Goal: Navigation & Orientation: Find specific page/section

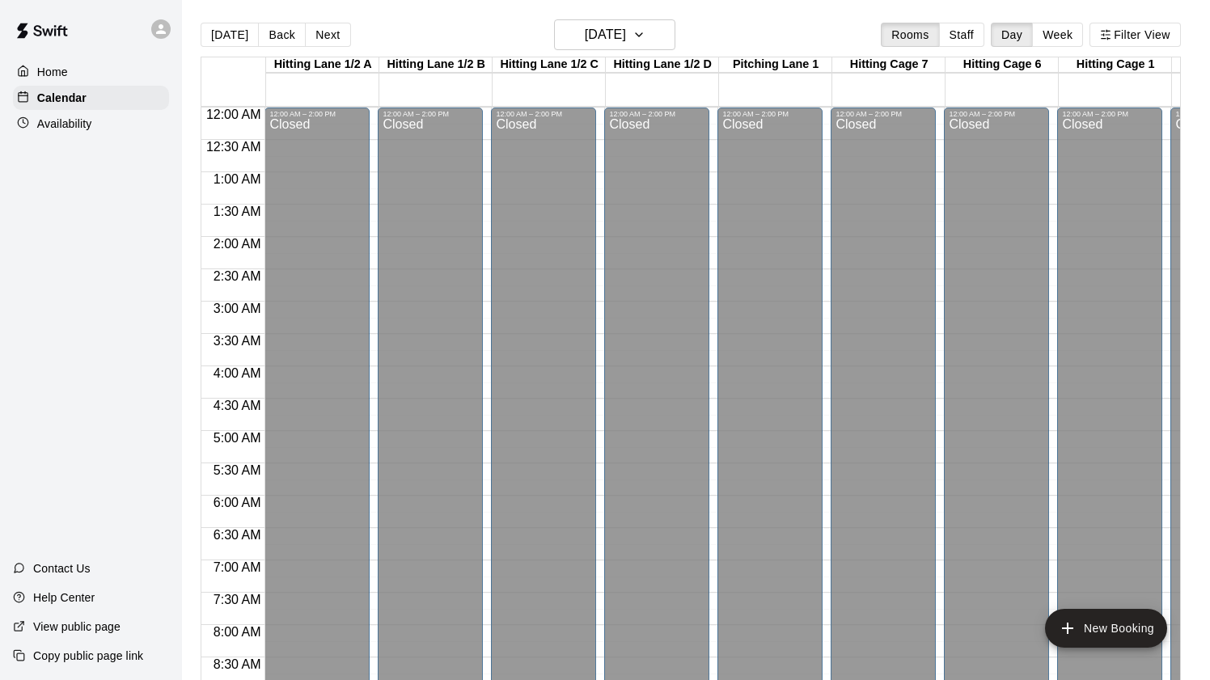
scroll to position [946, 444]
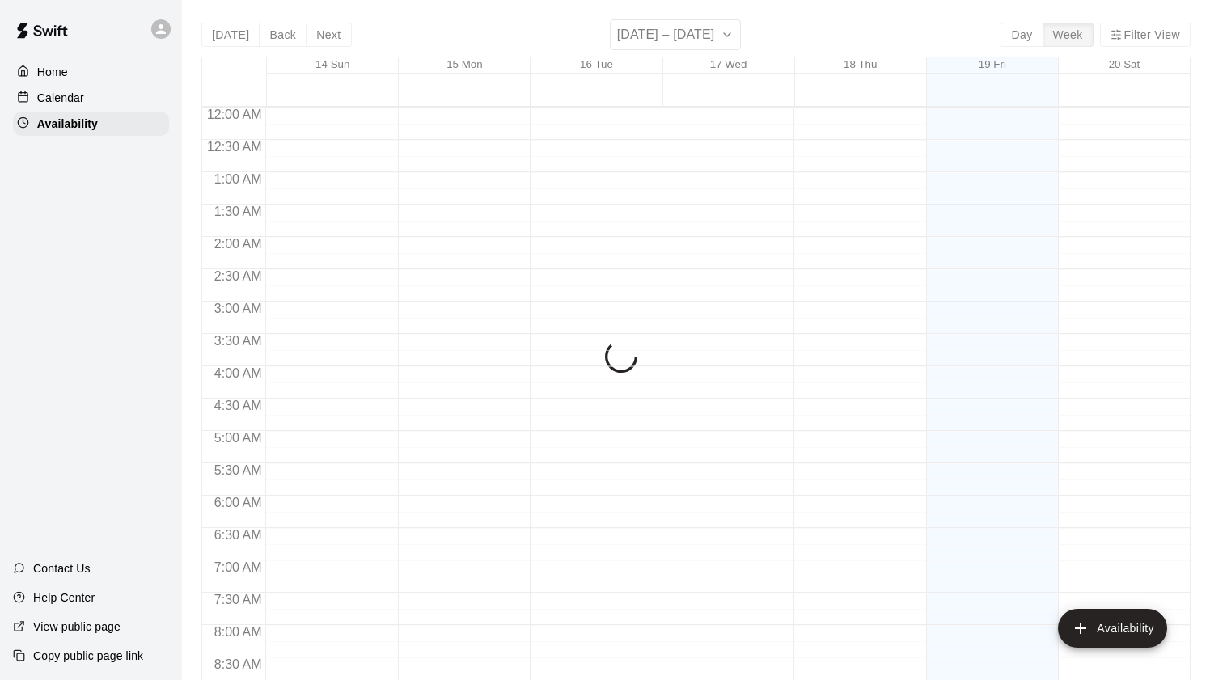
scroll to position [604, 0]
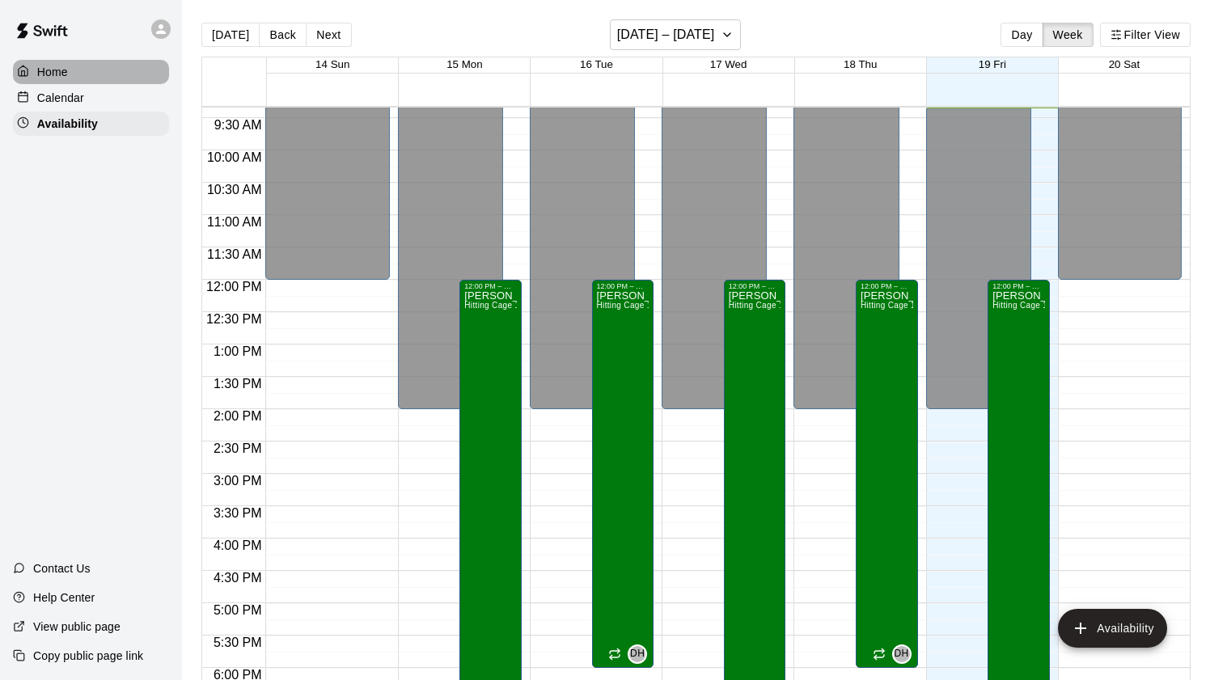
click at [48, 80] on div "Home" at bounding box center [91, 72] width 156 height 24
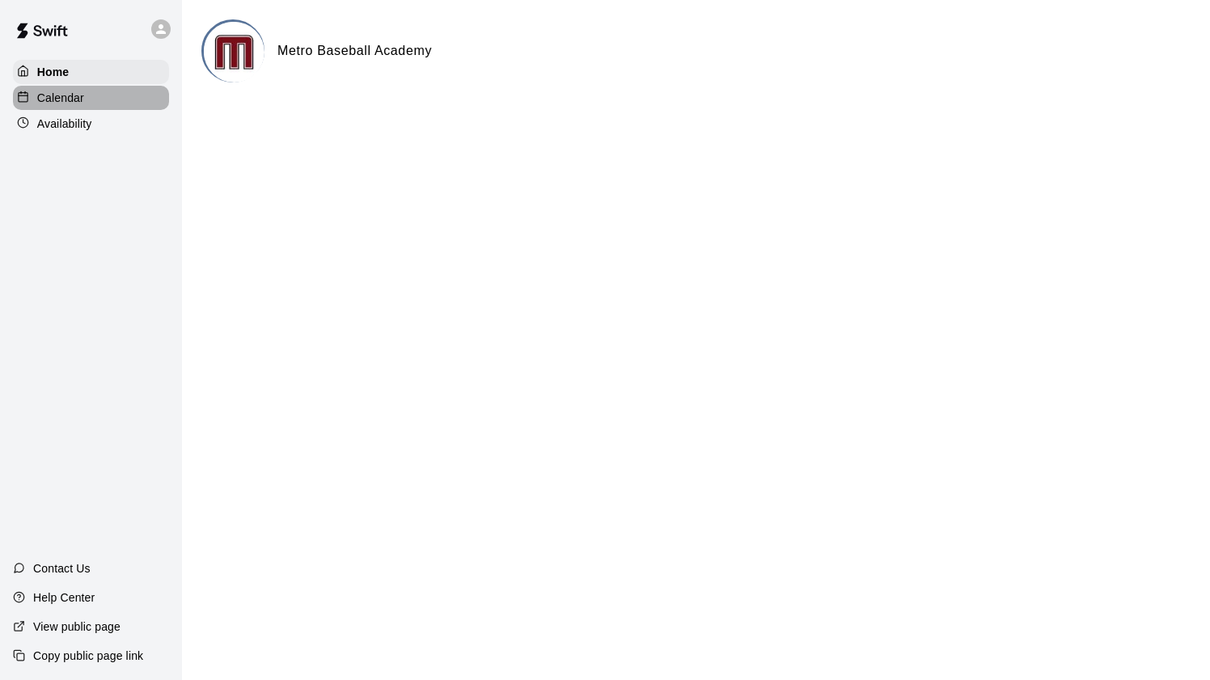
click at [71, 101] on p "Calendar" at bounding box center [60, 98] width 47 height 16
